Goal: Information Seeking & Learning: Find specific page/section

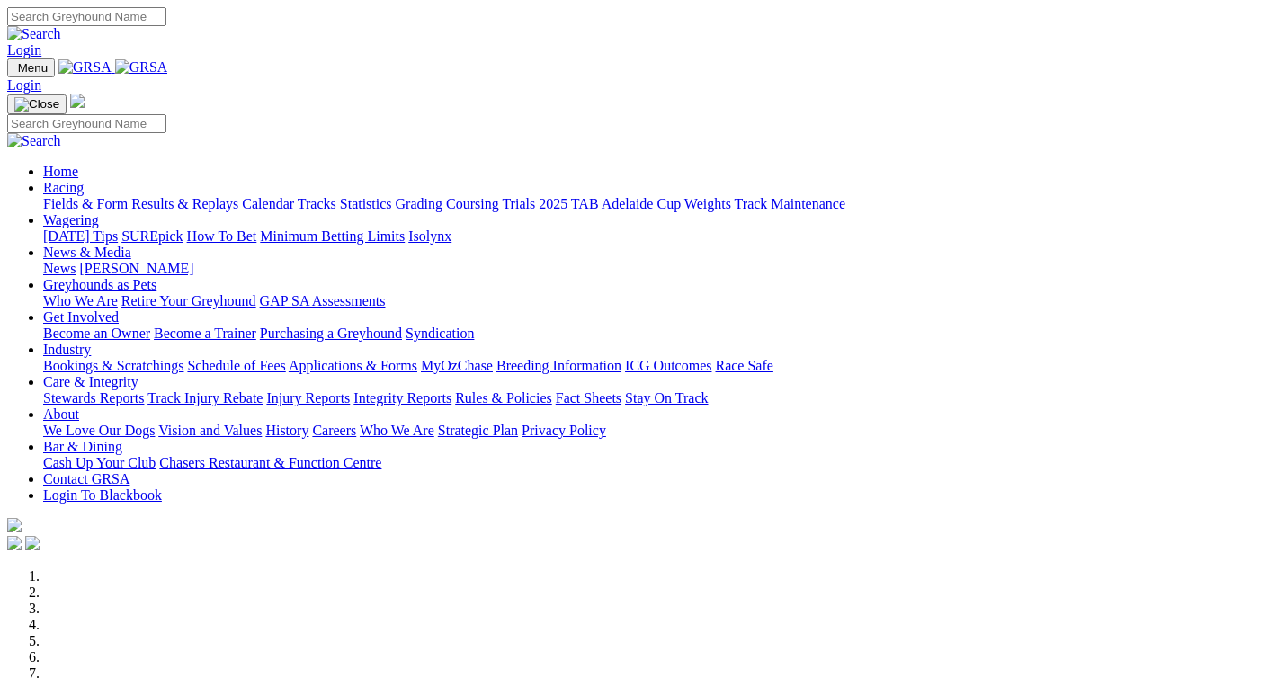
scroll to position [810, 0]
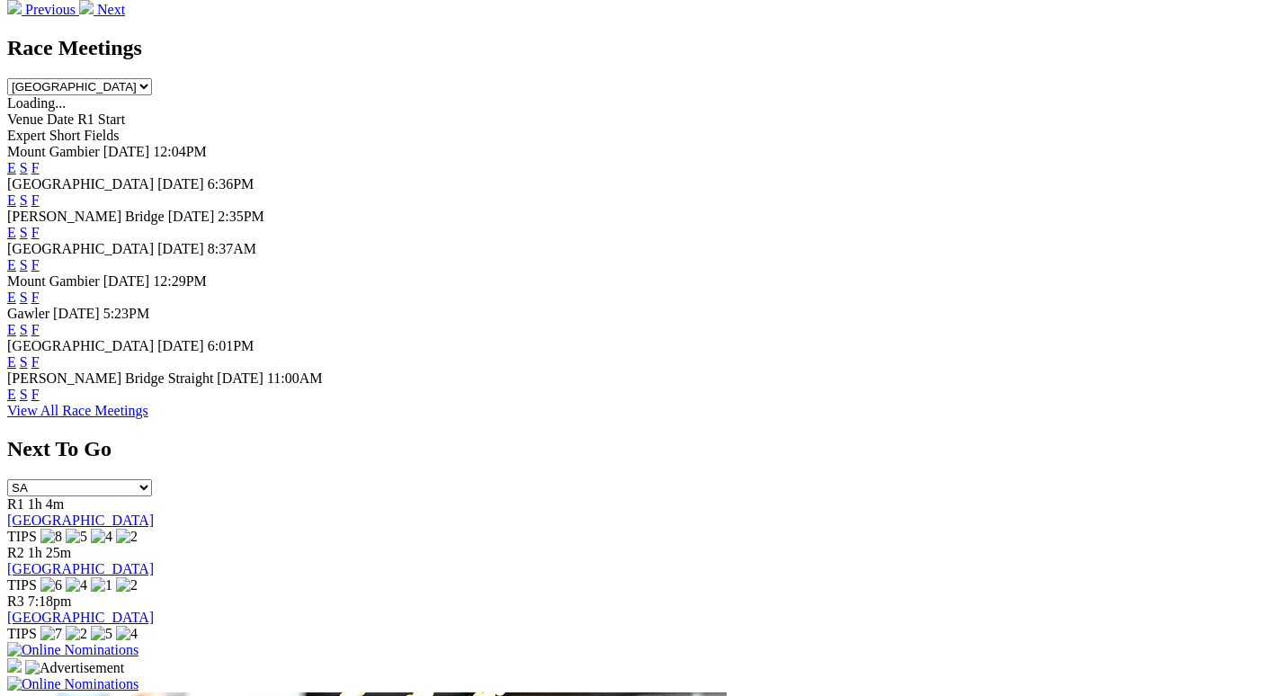
click at [40, 357] on link "F" at bounding box center [35, 361] width 8 height 15
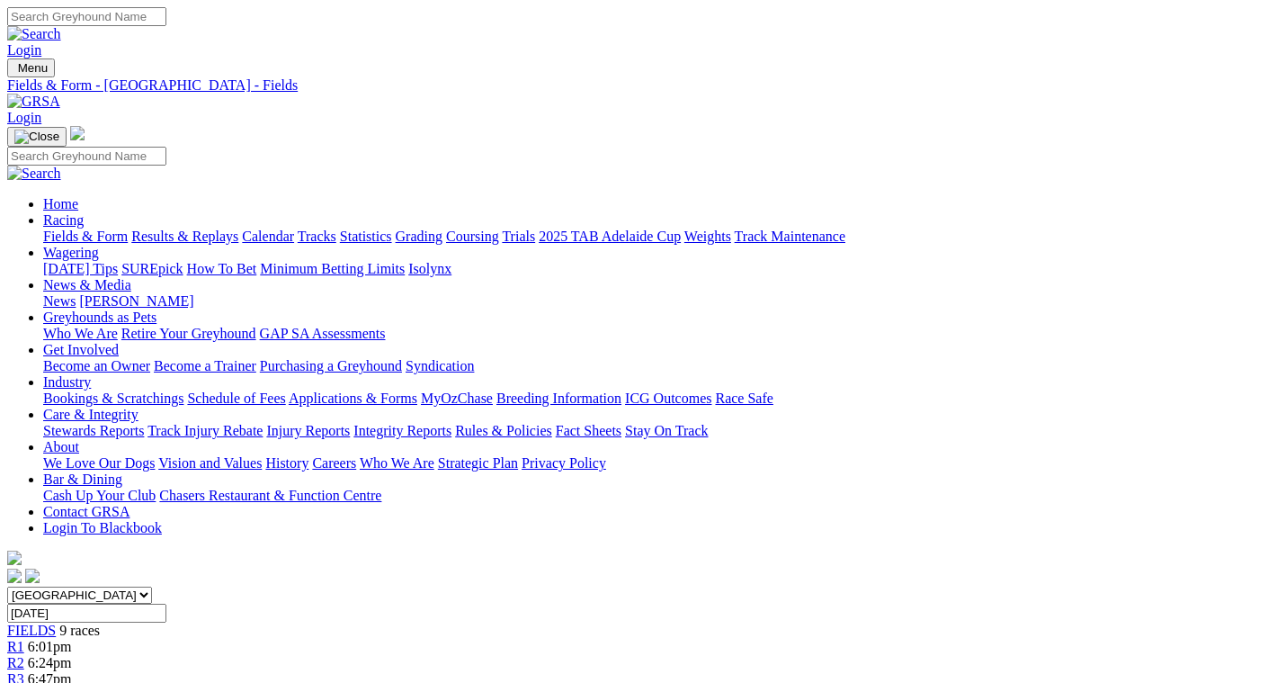
click at [43, 229] on link "Fields & Form" at bounding box center [85, 236] width 85 height 15
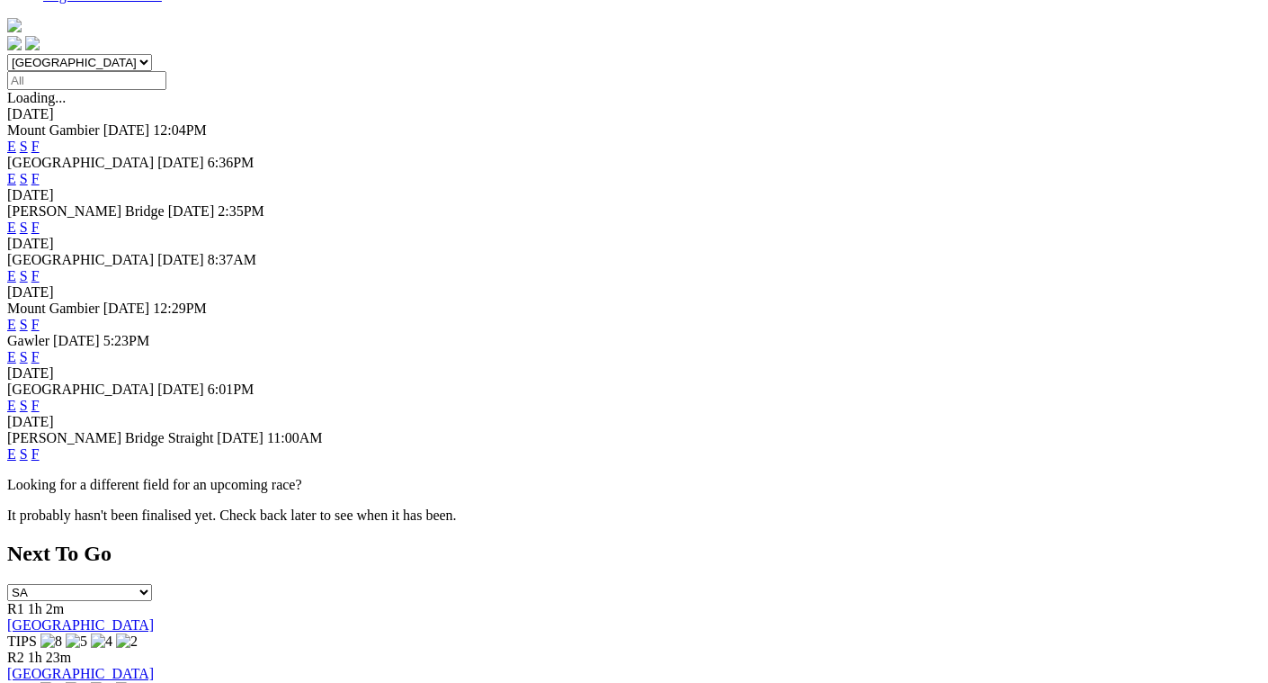
scroll to position [540, 0]
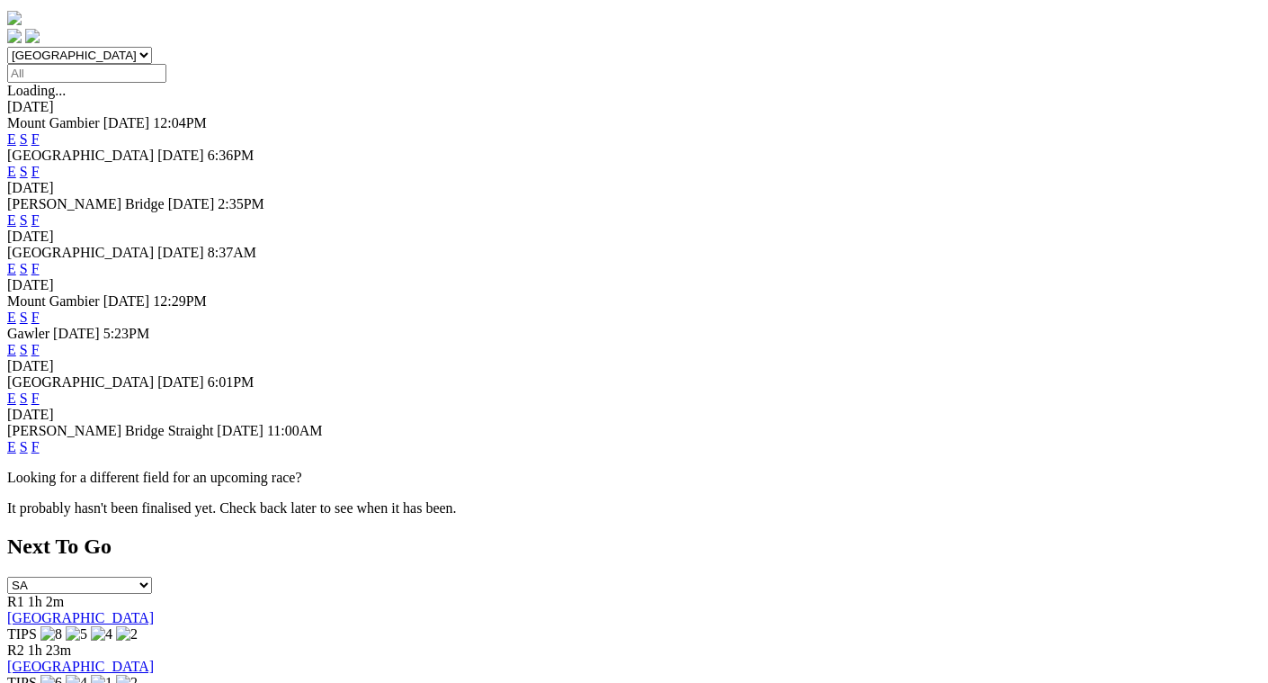
click at [40, 452] on link "F" at bounding box center [35, 446] width 8 height 15
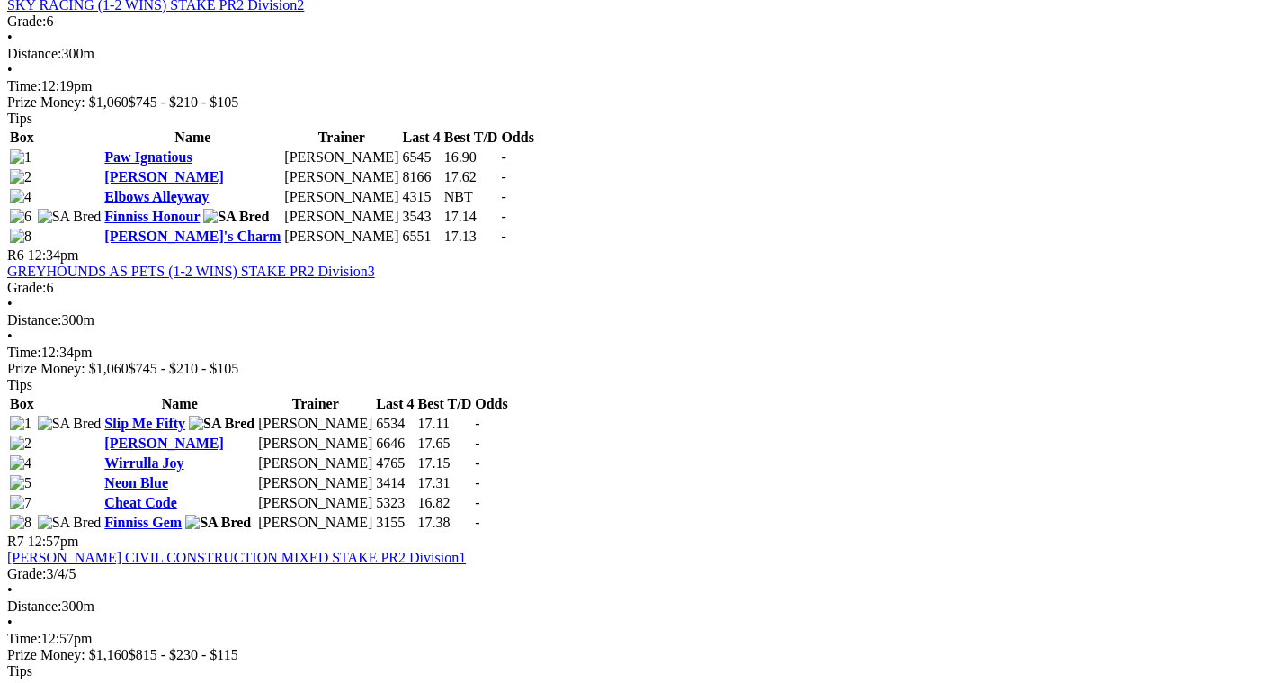
scroll to position [2159, 0]
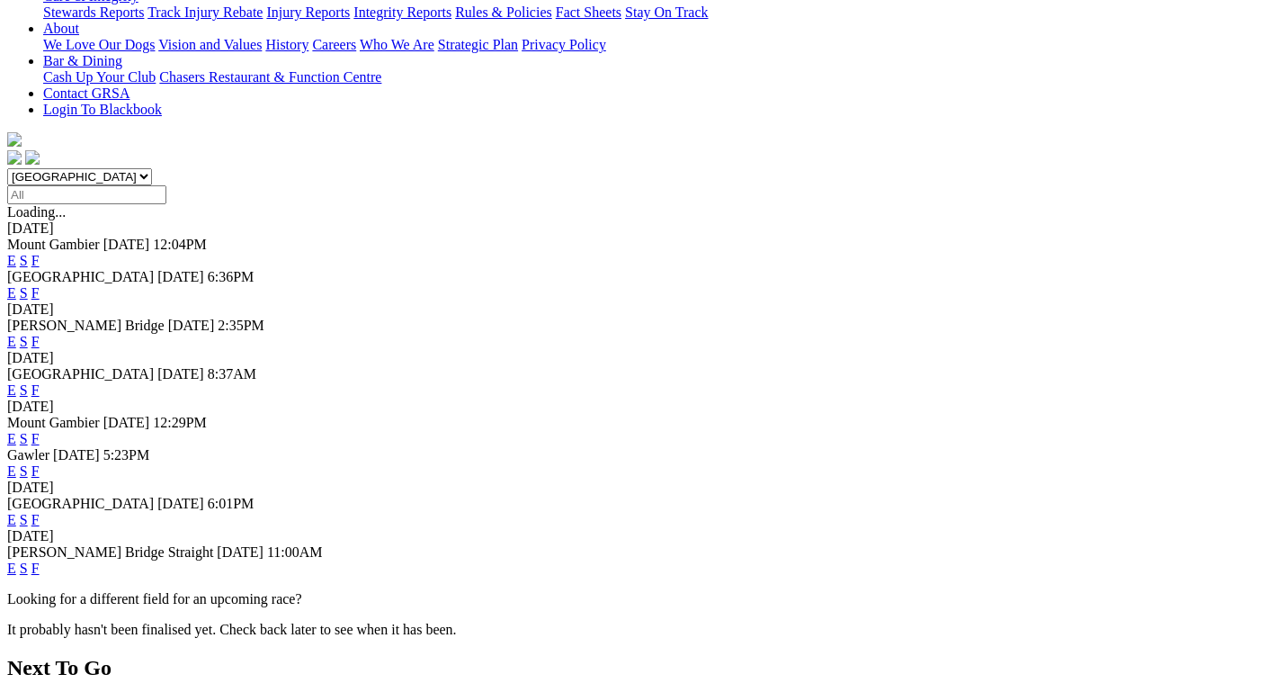
scroll to position [450, 0]
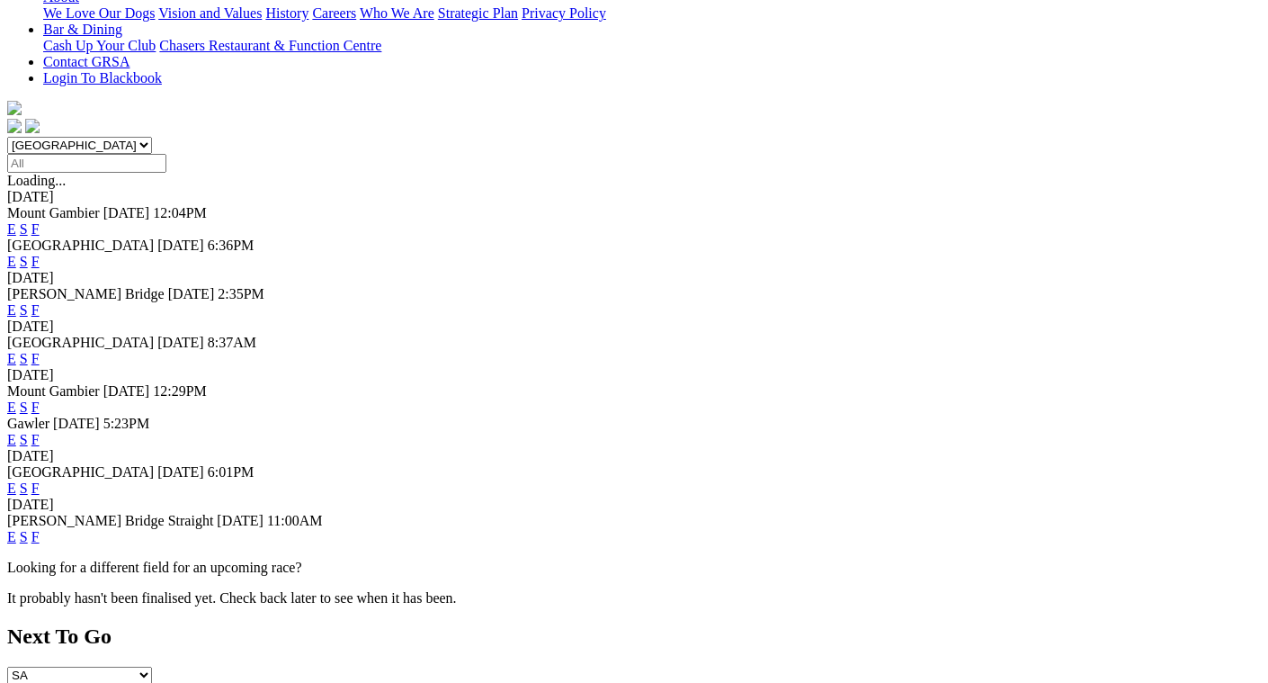
click at [40, 432] on link "F" at bounding box center [35, 439] width 8 height 15
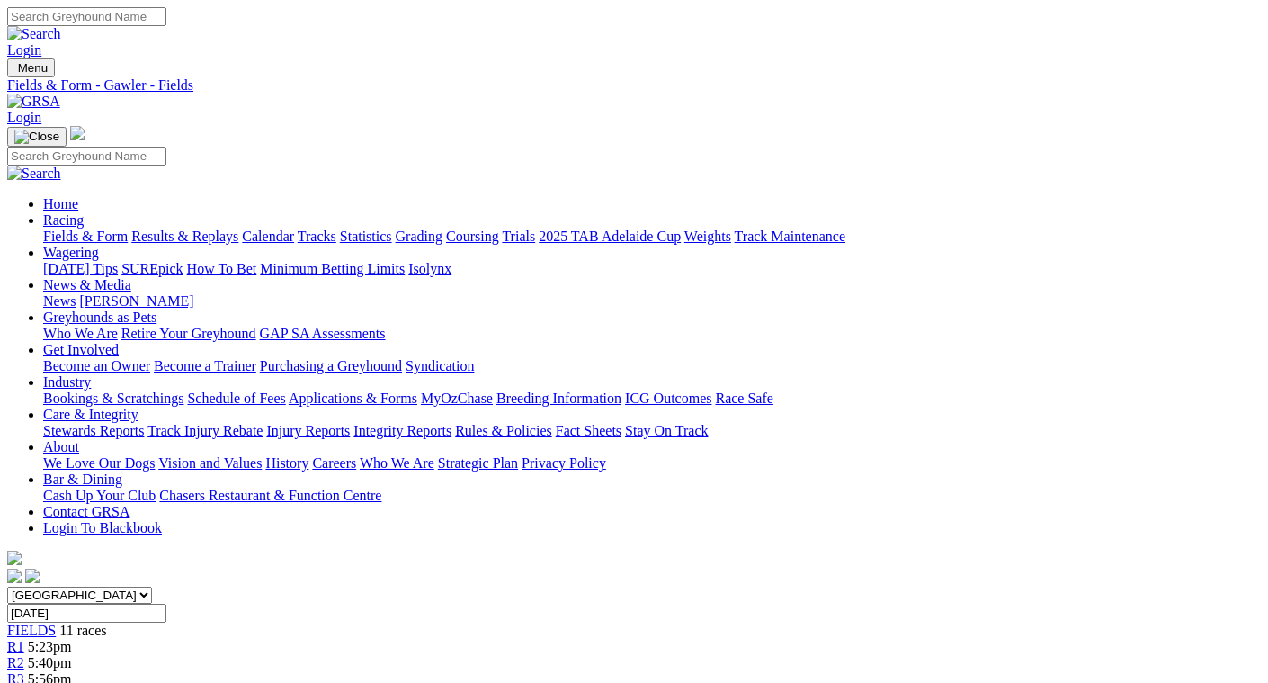
click at [46, 229] on link "Fields & Form" at bounding box center [85, 236] width 85 height 15
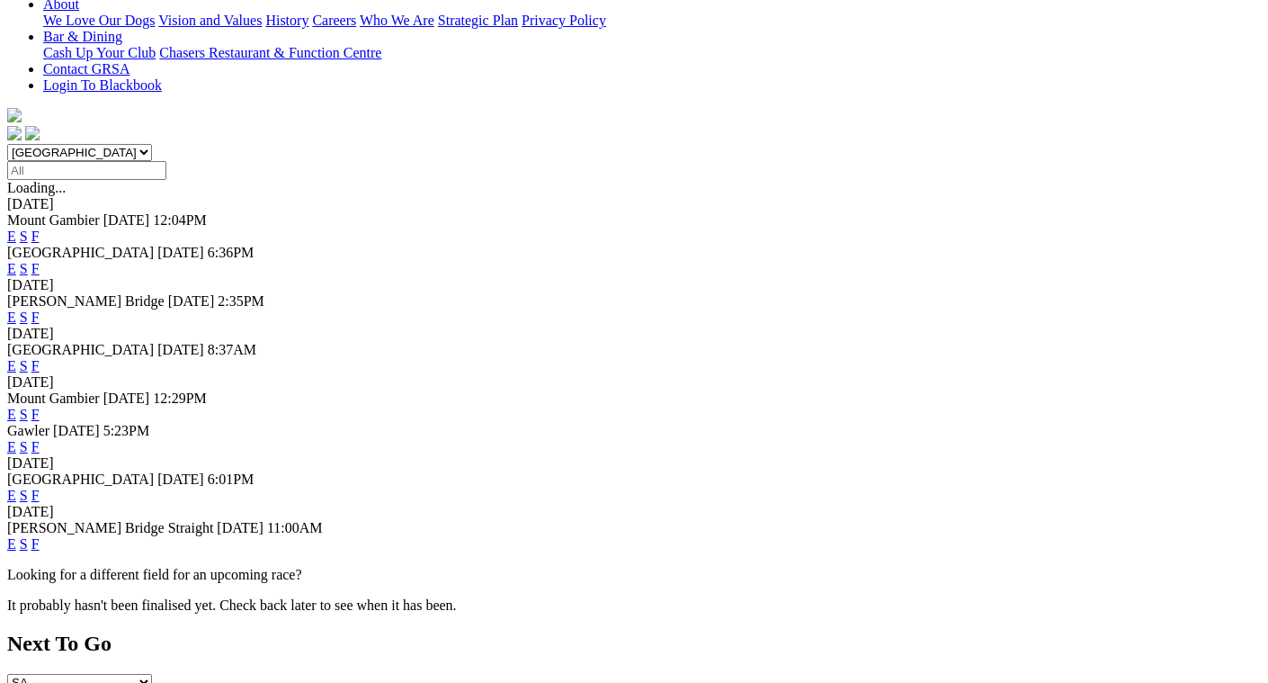
scroll to position [450, 0]
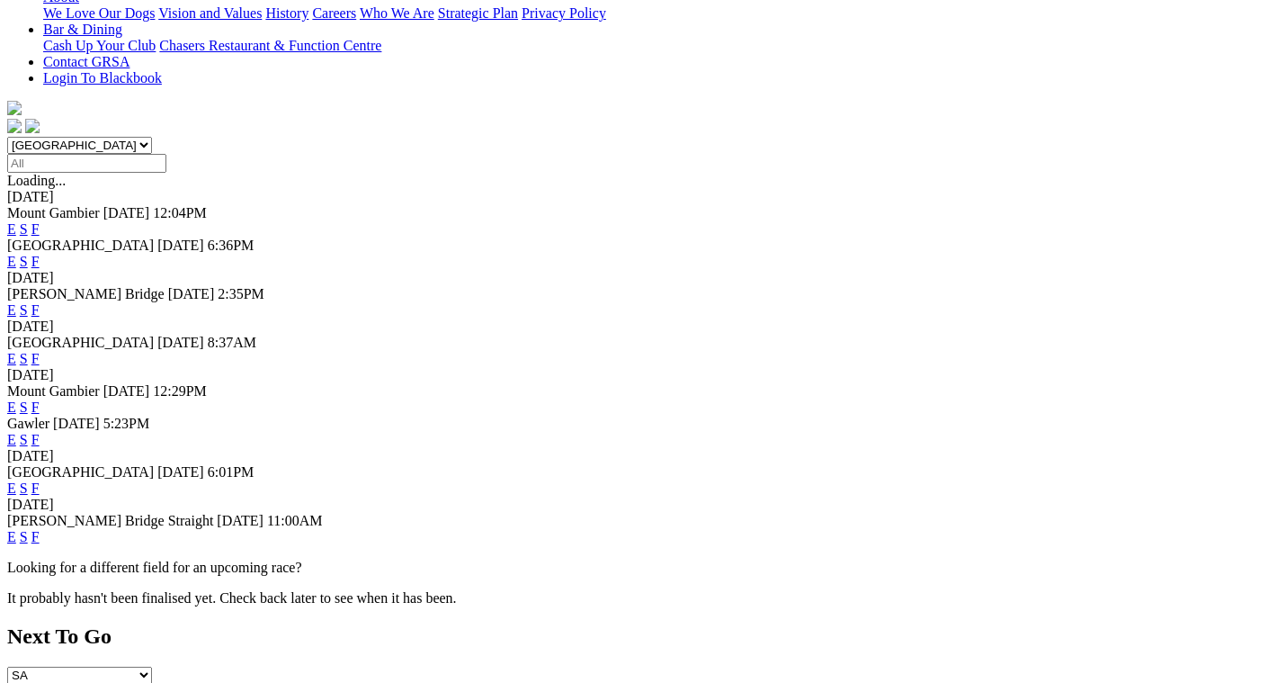
click at [40, 351] on link "F" at bounding box center [35, 358] width 8 height 15
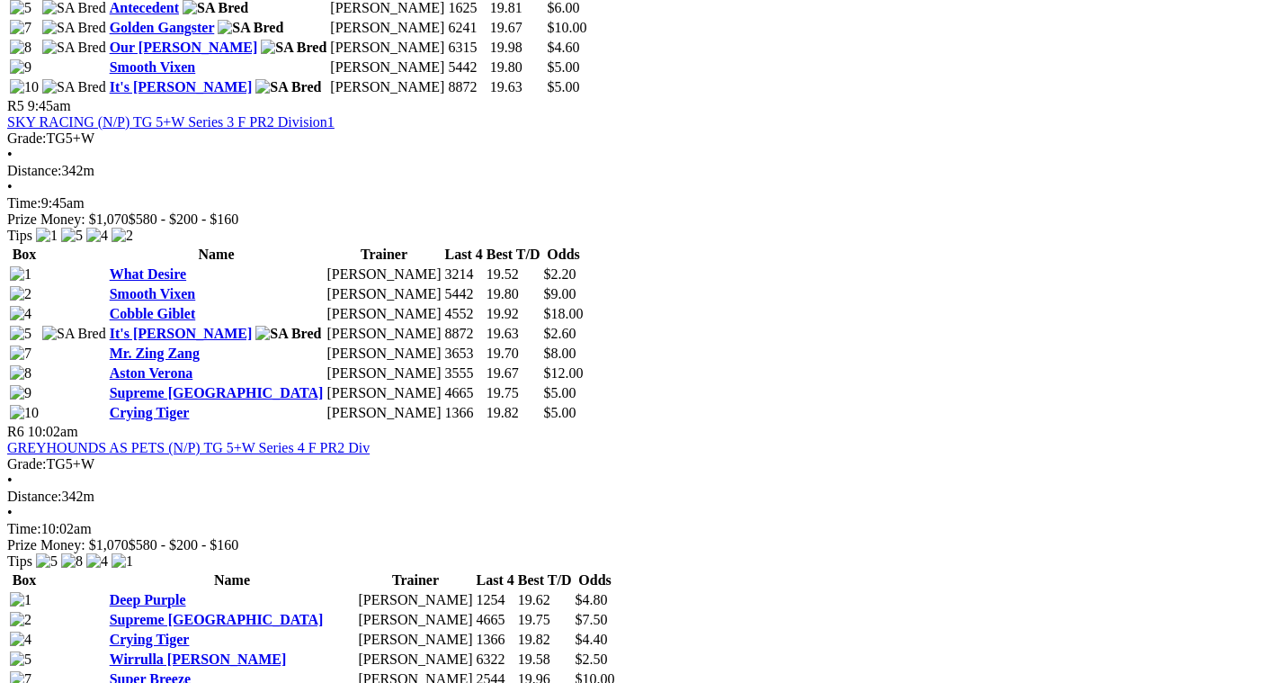
scroll to position [2159, 0]
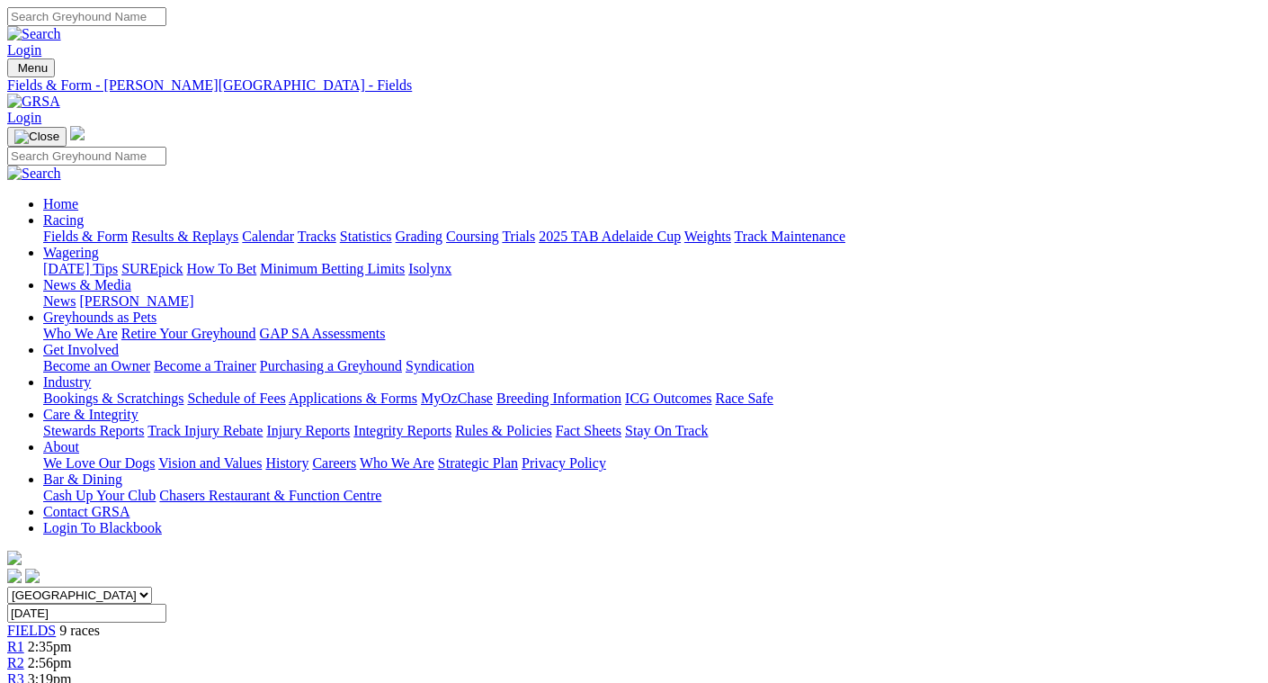
click at [44, 229] on link "Fields & Form" at bounding box center [85, 236] width 85 height 15
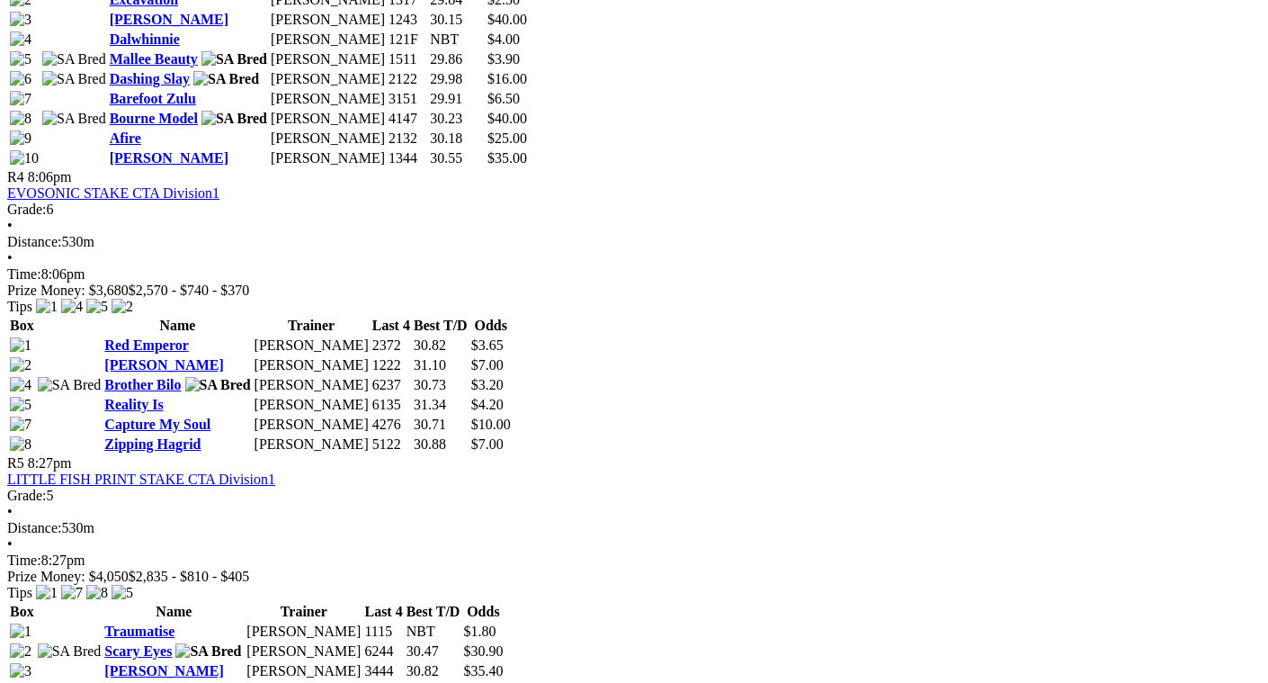
scroll to position [1709, 0]
